Goal: Find specific page/section: Find specific page/section

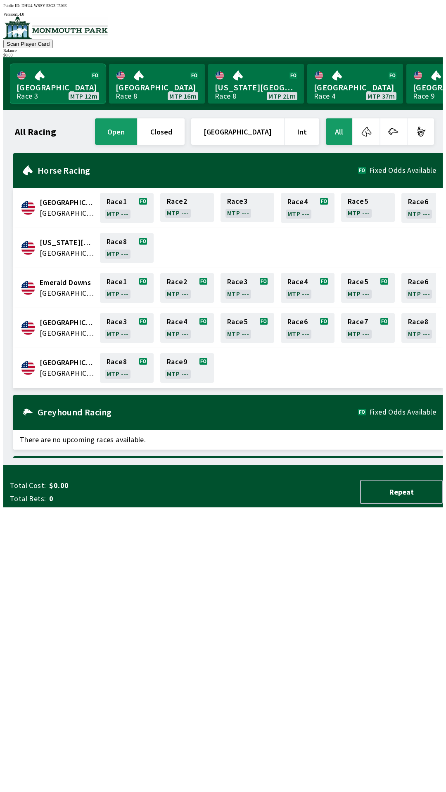
click at [34, 80] on link "[GEOGRAPHIC_DATA] Race 3 MTP 12m" at bounding box center [58, 84] width 96 height 40
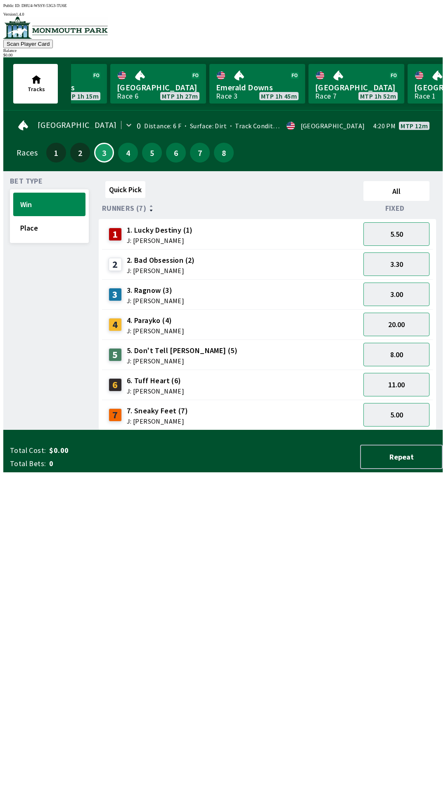
scroll to position [0, 807]
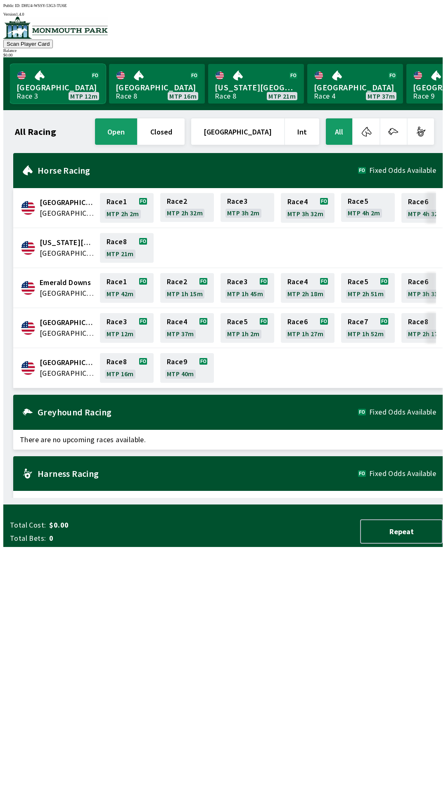
click at [39, 92] on link "[GEOGRAPHIC_DATA] Race 3 MTP 12m" at bounding box center [58, 84] width 96 height 40
click at [146, 80] on link "[GEOGRAPHIC_DATA] Race 8 MTP 16m" at bounding box center [157, 84] width 96 height 40
